Goal: Check status: Check status

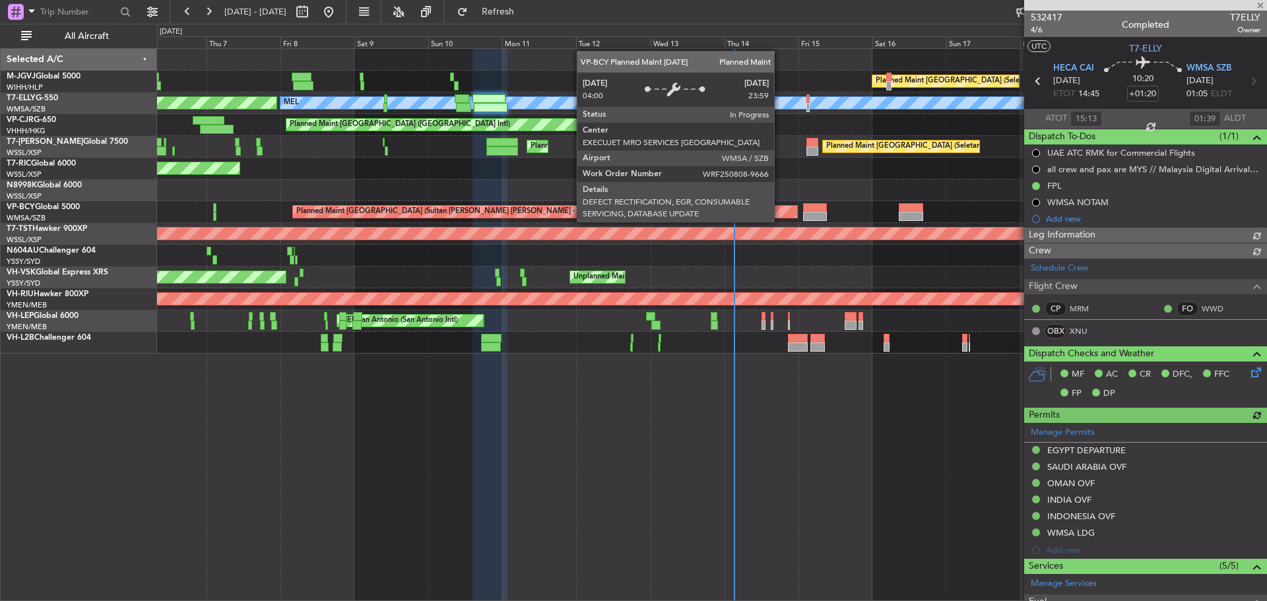
type input "[PERSON_NAME] (KYA)"
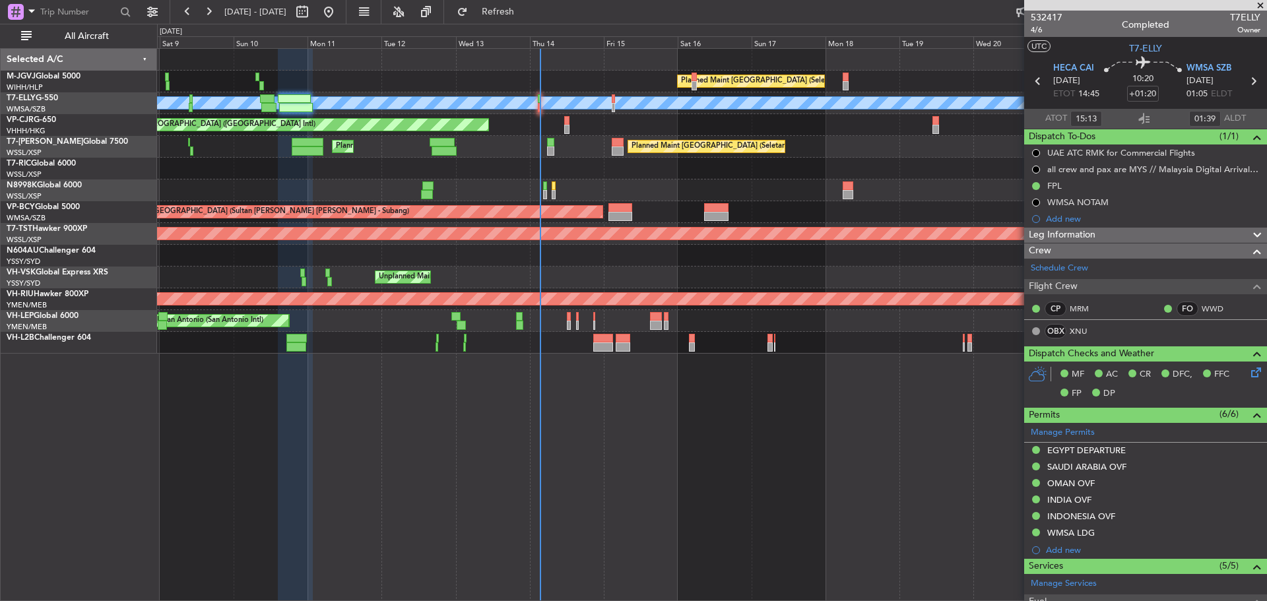
click at [750, 91] on div "Planned Maint [GEOGRAPHIC_DATA] (Seletar) Unplanned Maint [GEOGRAPHIC_DATA] (Su…" at bounding box center [711, 201] width 1109 height 305
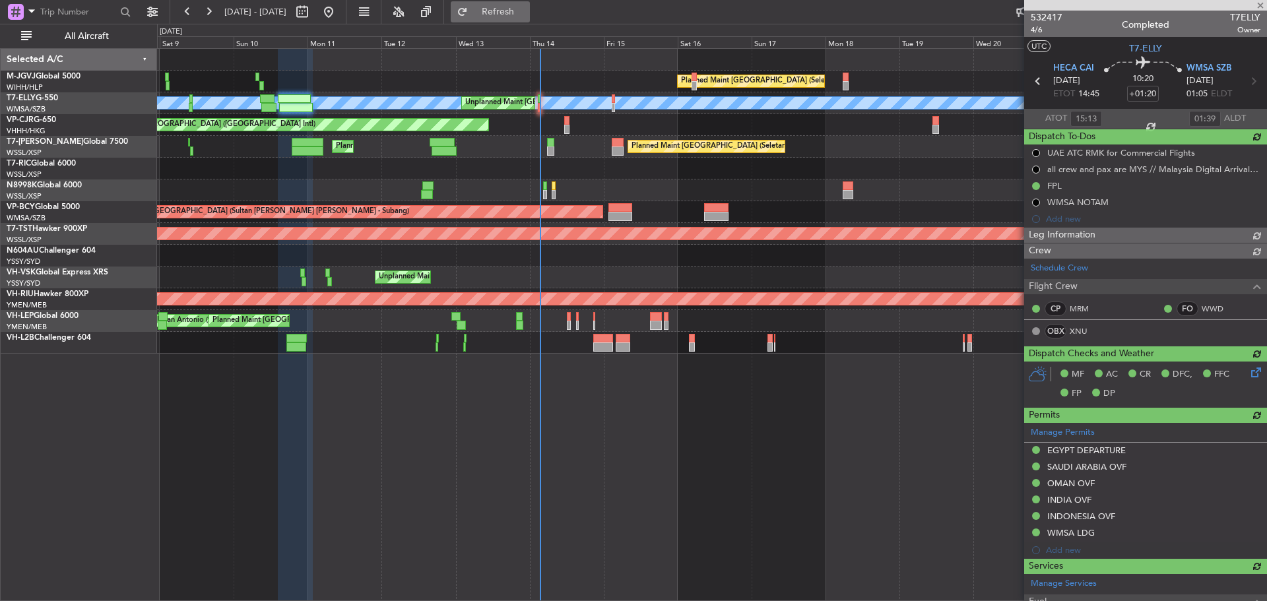
type input "[PERSON_NAME] (KYA)"
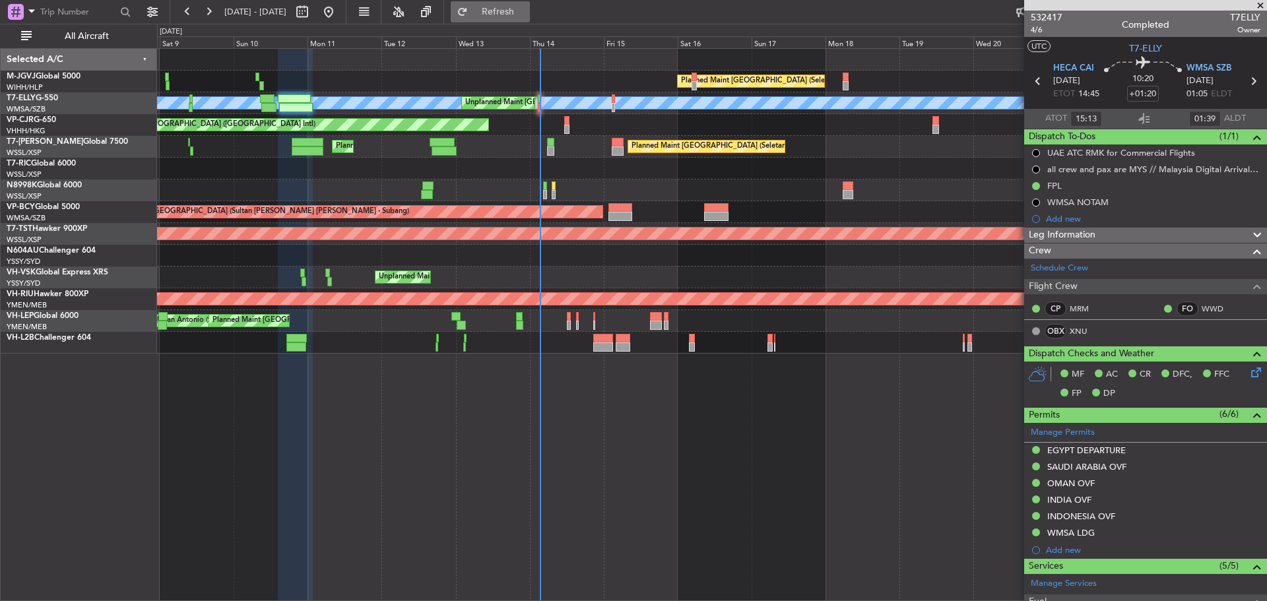
click at [526, 13] on span "Refresh" at bounding box center [498, 11] width 55 height 9
type input "[PERSON_NAME] (KYA)"
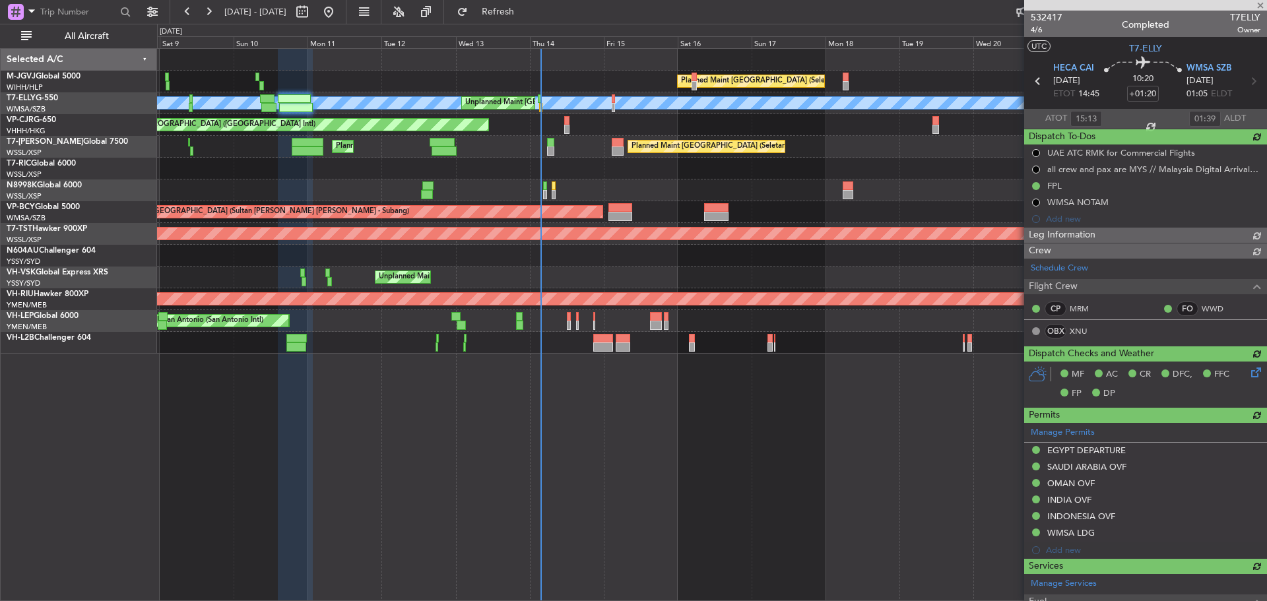
type input "[PERSON_NAME] (KYA)"
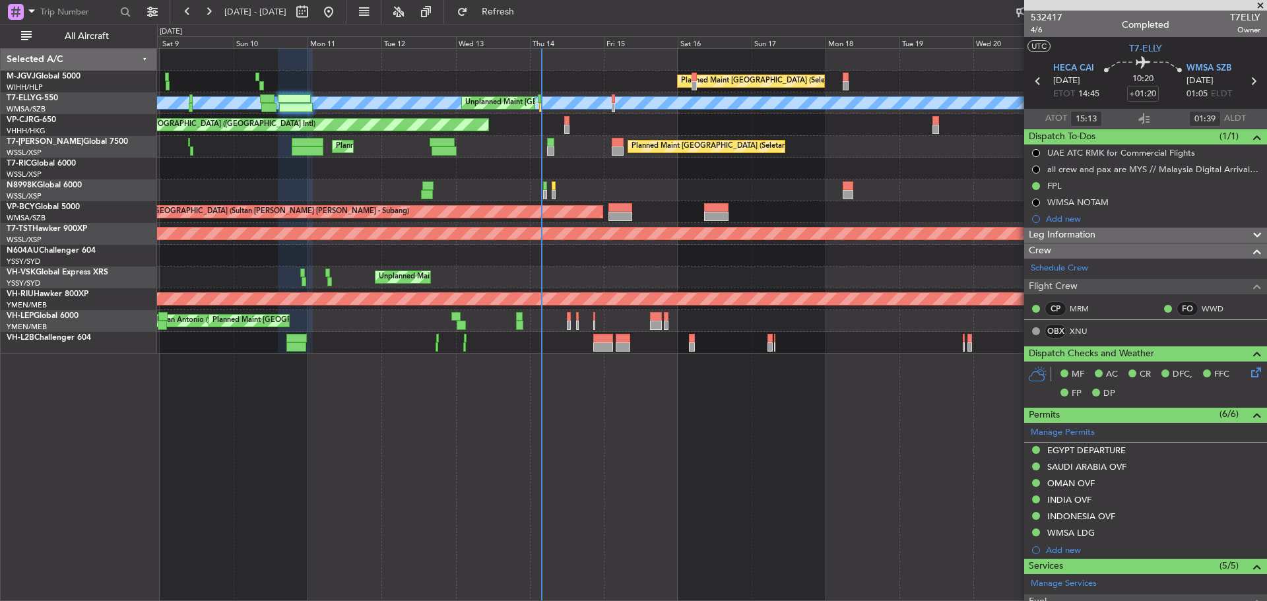
type input "[PERSON_NAME] (KYA)"
